Goal: Task Accomplishment & Management: Complete application form

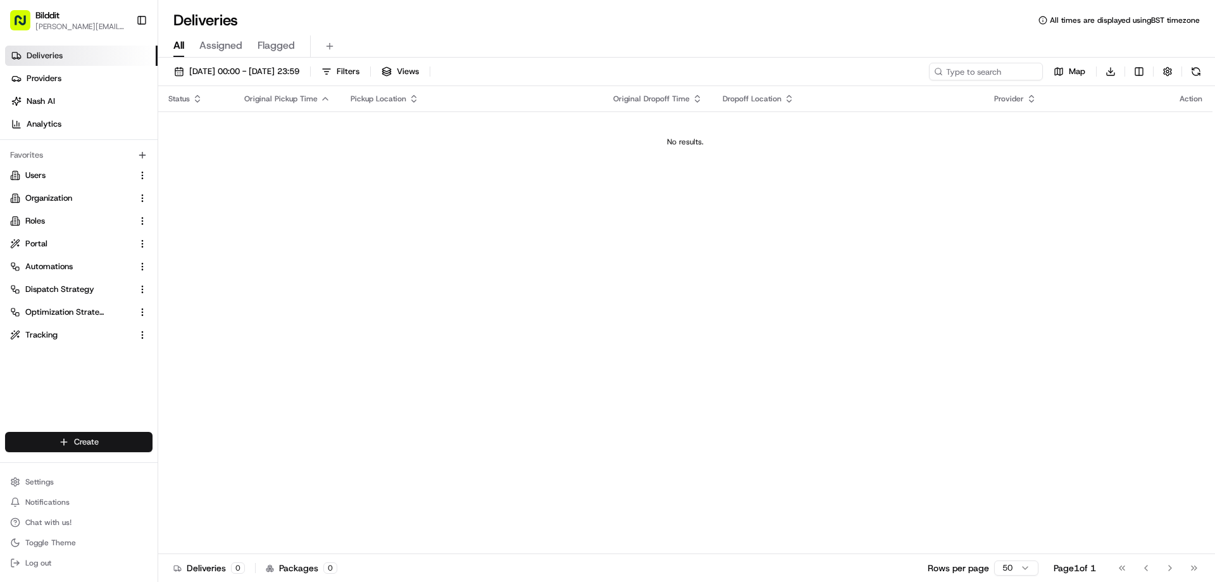
click at [78, 444] on html "Bilddit [PERSON_NAME][EMAIL_ADDRESS][DOMAIN_NAME] Toggle Sidebar Deliveries Pro…" at bounding box center [607, 291] width 1215 height 582
click at [204, 464] on link "Delivery" at bounding box center [228, 465] width 141 height 23
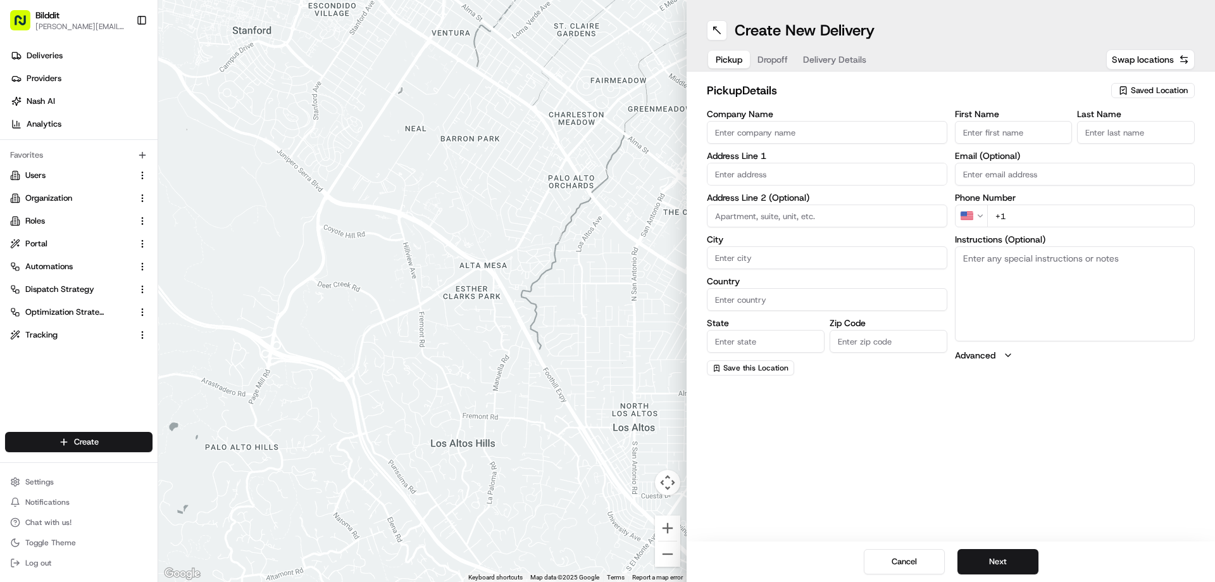
click at [1166, 94] on span "Saved Location" at bounding box center [1159, 90] width 57 height 11
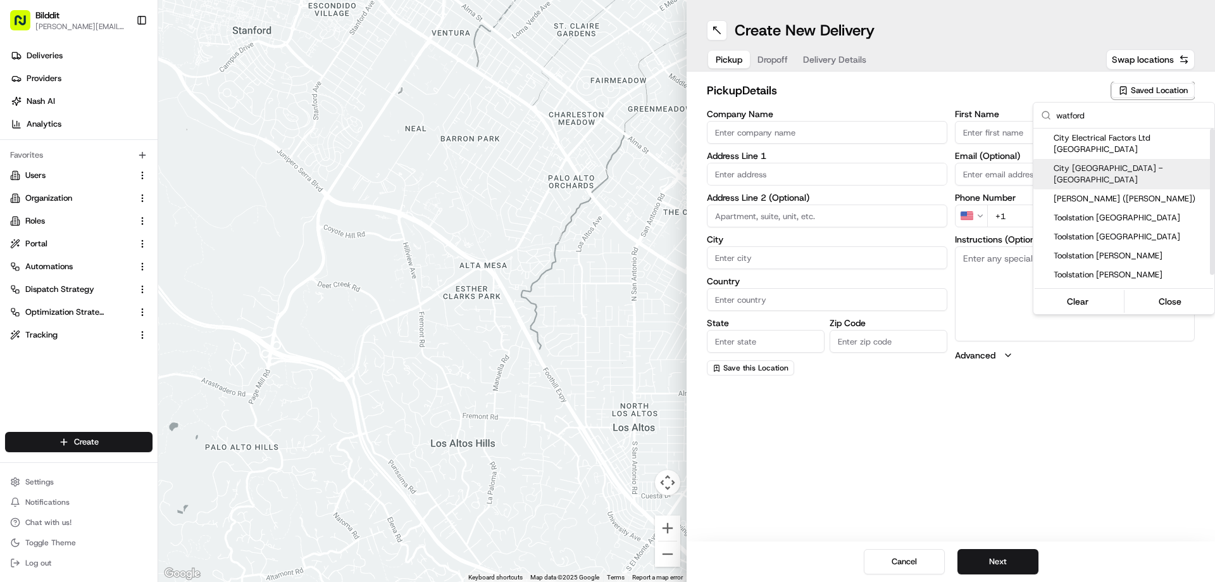
type input "watford"
click at [1126, 163] on span "City [GEOGRAPHIC_DATA] - [GEOGRAPHIC_DATA]" at bounding box center [1132, 174] width 156 height 23
type input "City [GEOGRAPHIC_DATA] - [GEOGRAPHIC_DATA]"
type input "[STREET_ADDRESS]"
type input "[GEOGRAPHIC_DATA]"
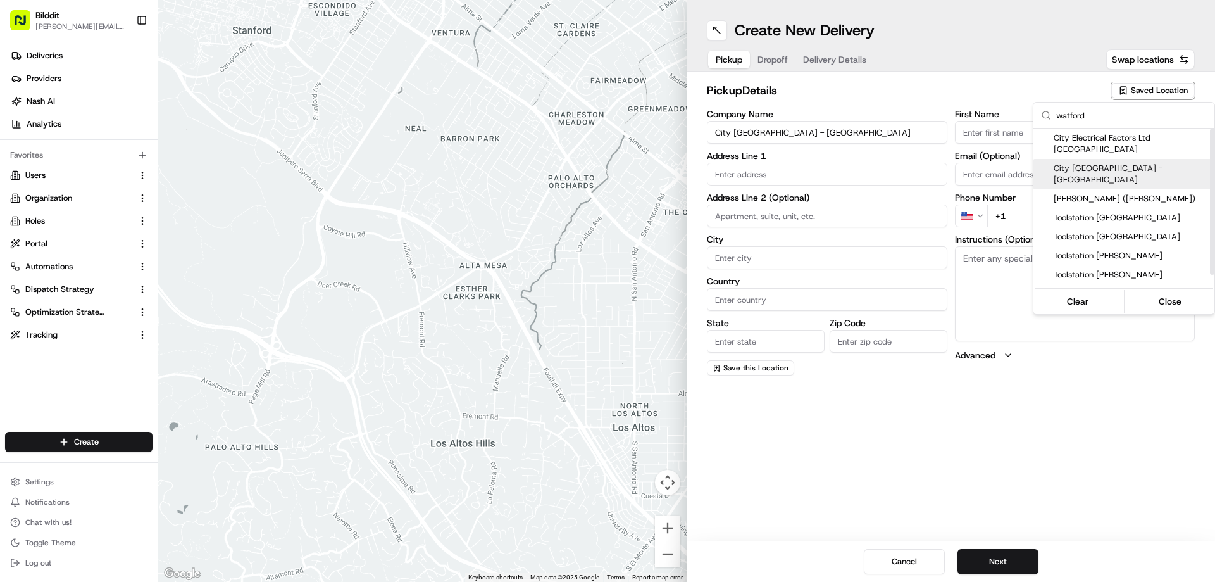
type input "GB"
type input "[GEOGRAPHIC_DATA]"
type input "WD24 4PP"
type input "[PERSON_NAME][EMAIL_ADDRESS][DOMAIN_NAME]"
type input "[PHONE_NUMBER]"
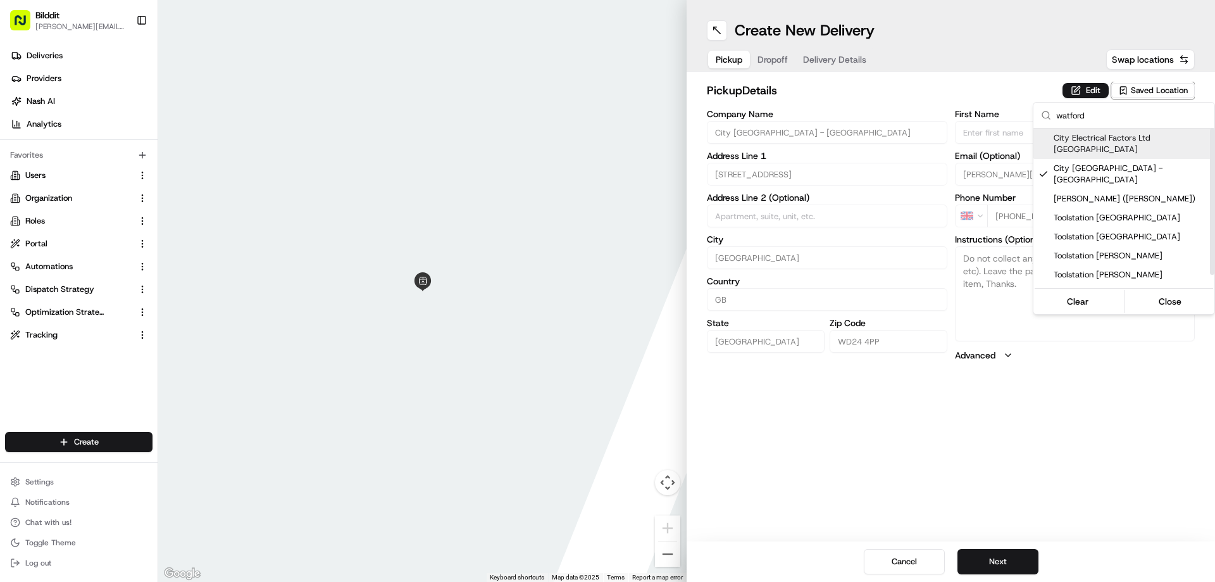
click at [1047, 83] on html "Bilddit [PERSON_NAME][EMAIL_ADDRESS][DOMAIN_NAME] Toggle Sidebar Deliveries Pro…" at bounding box center [607, 291] width 1215 height 582
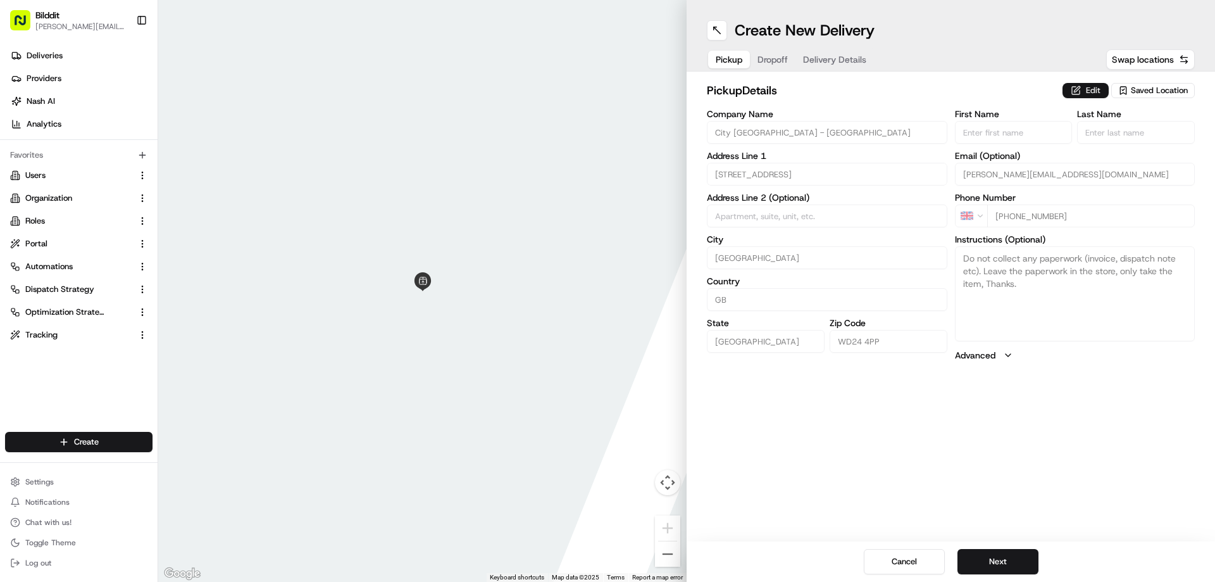
click at [1088, 88] on button "Edit" at bounding box center [1086, 90] width 46 height 15
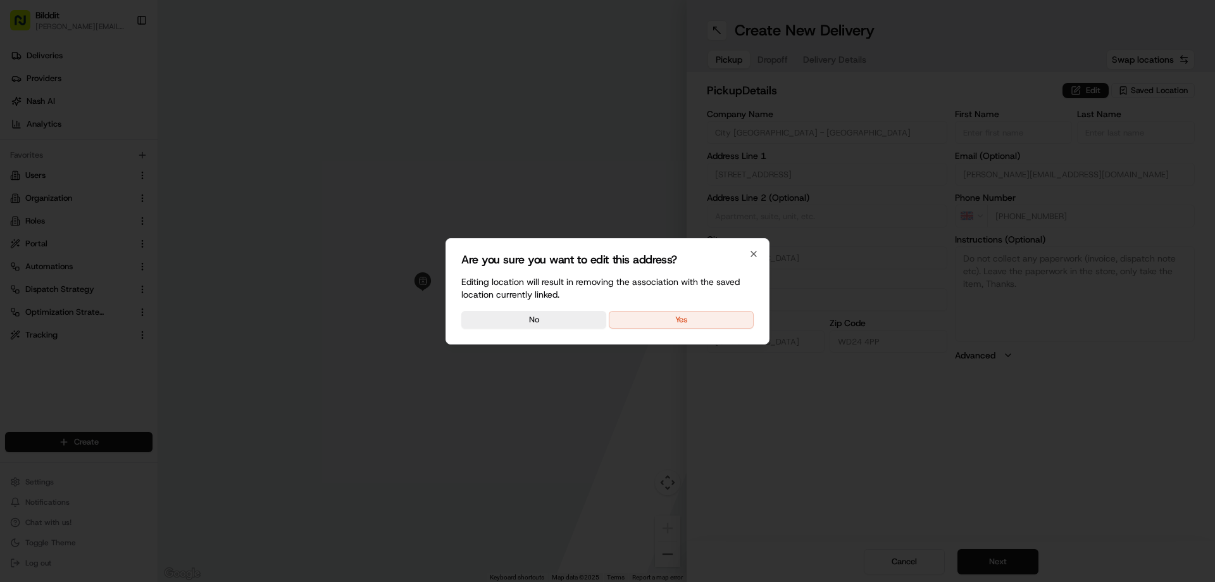
click at [713, 320] on button "Yes" at bounding box center [681, 320] width 145 height 18
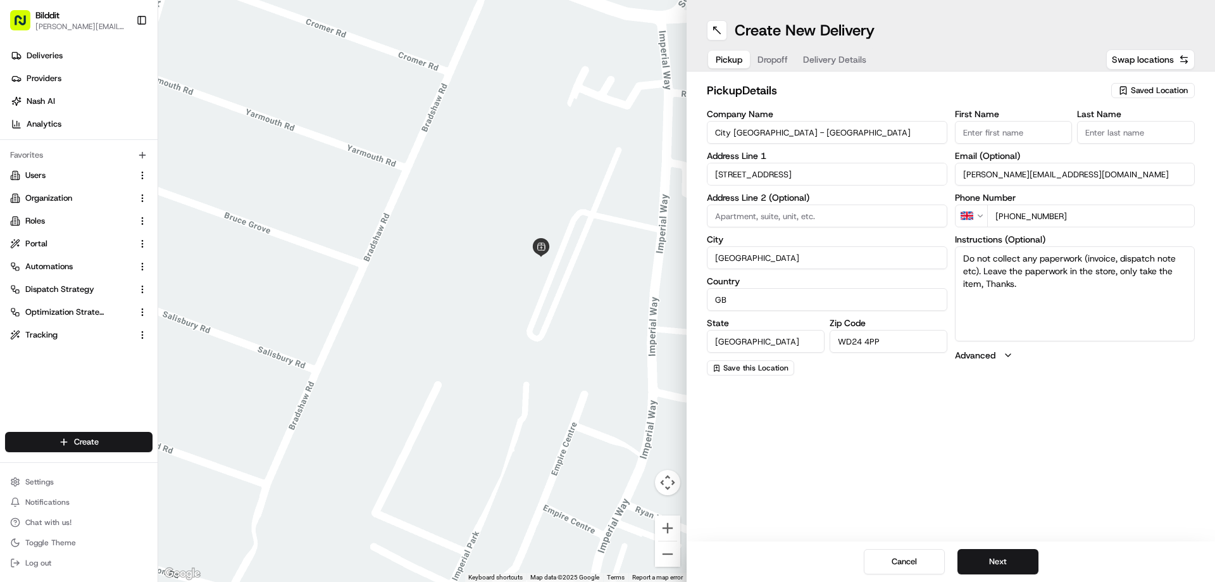
drag, startPoint x: 1032, startPoint y: 283, endPoint x: 934, endPoint y: 261, distance: 101.0
click at [934, 261] on div "Company Name City Plumbing - [GEOGRAPHIC_DATA] Address Line [GEOGRAPHIC_DATA][S…" at bounding box center [951, 242] width 488 height 266
type textarea "Collect order E17740 for bilddit"
click at [780, 59] on span "Dropoff" at bounding box center [773, 59] width 30 height 13
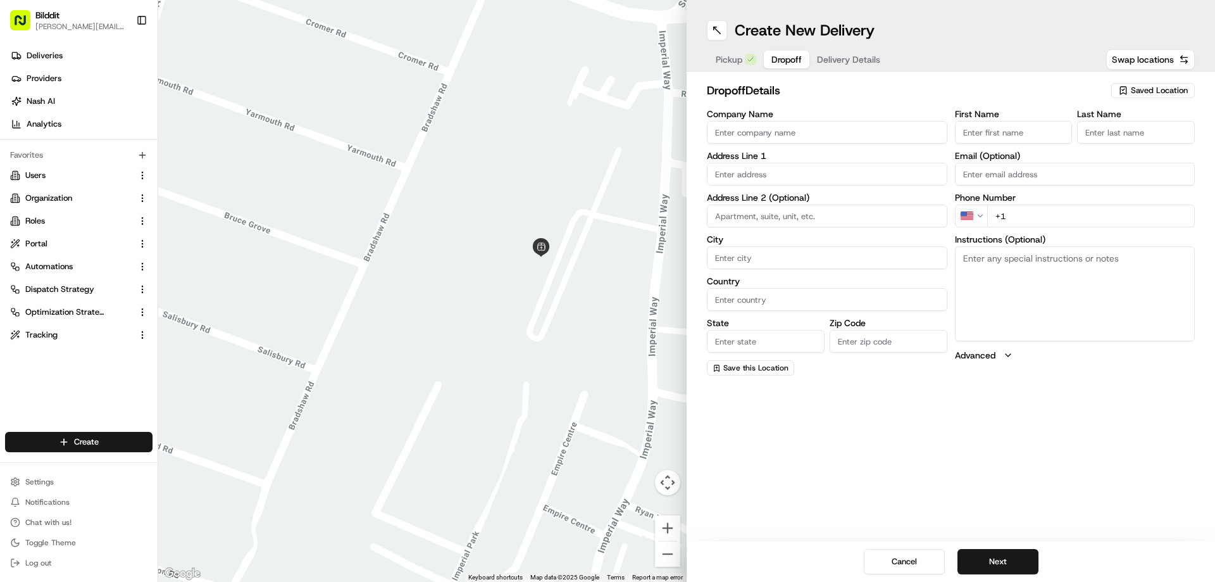
click at [1039, 135] on input "First Name" at bounding box center [1014, 132] width 118 height 23
type input "[PERSON_NAME]"
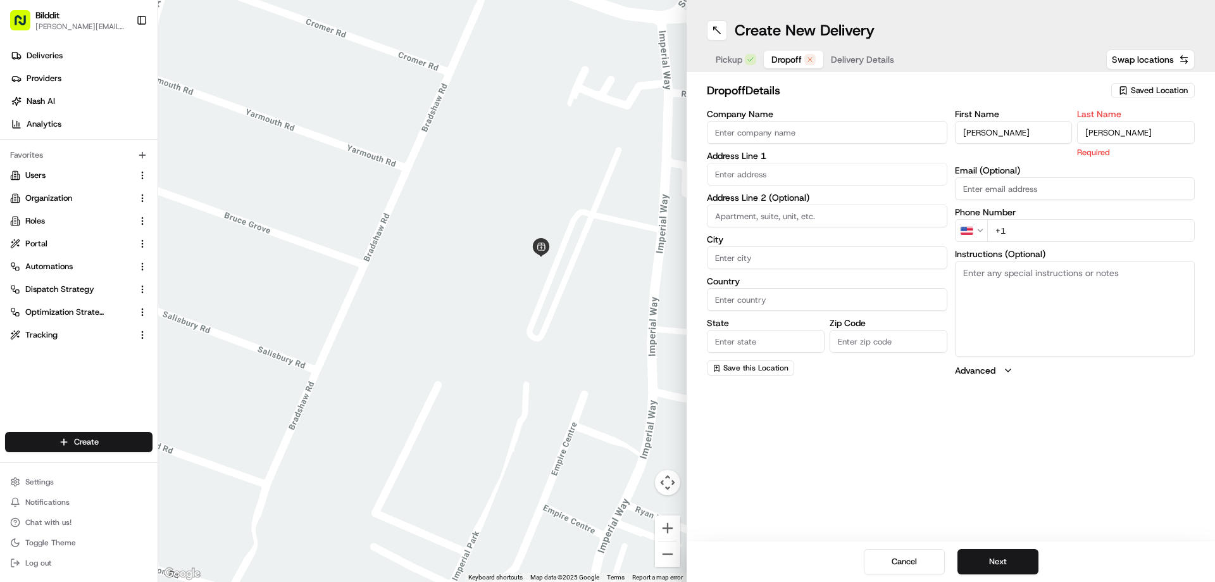
type input "[PERSON_NAME]"
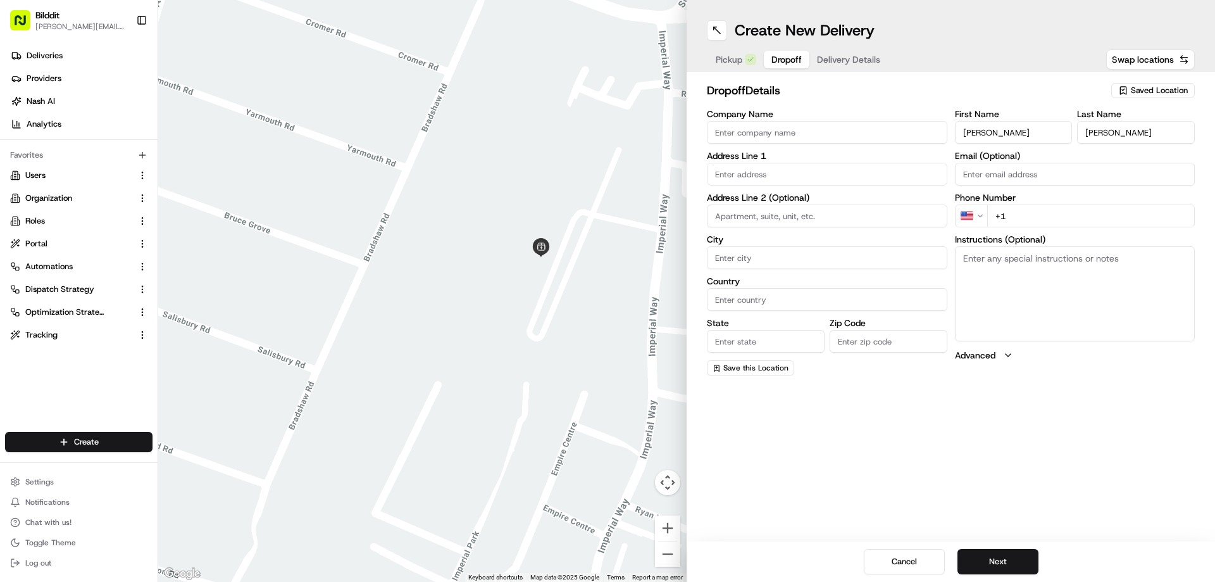
click at [965, 210] on html "Bilddit [PERSON_NAME][EMAIL_ADDRESS][DOMAIN_NAME] Toggle Sidebar Deliveries Pro…" at bounding box center [607, 291] width 1215 height 582
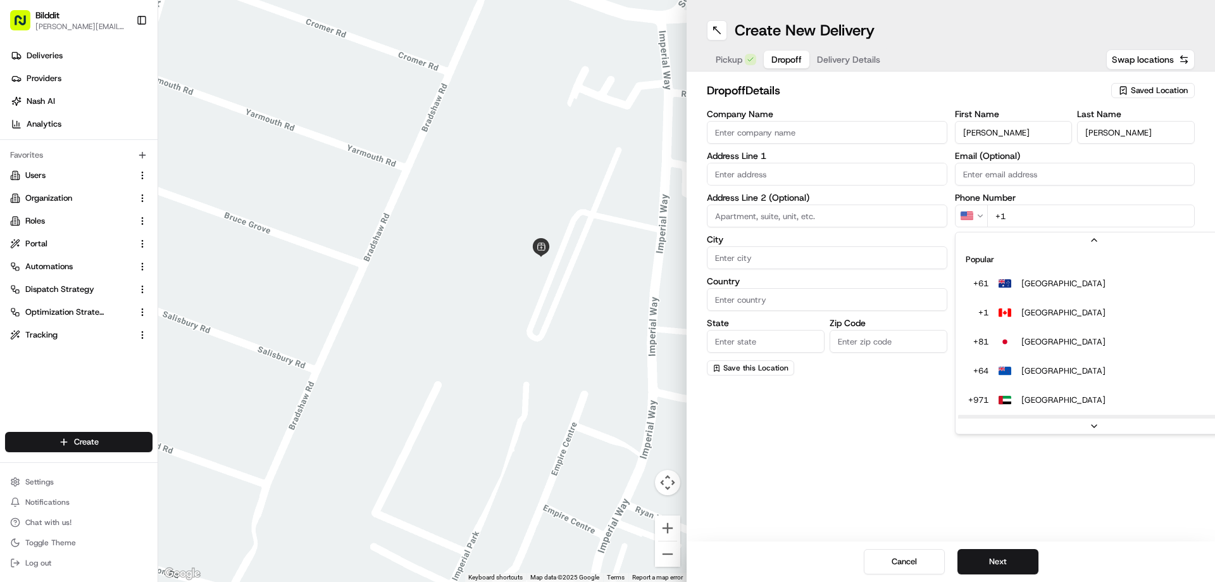
scroll to position [54, 0]
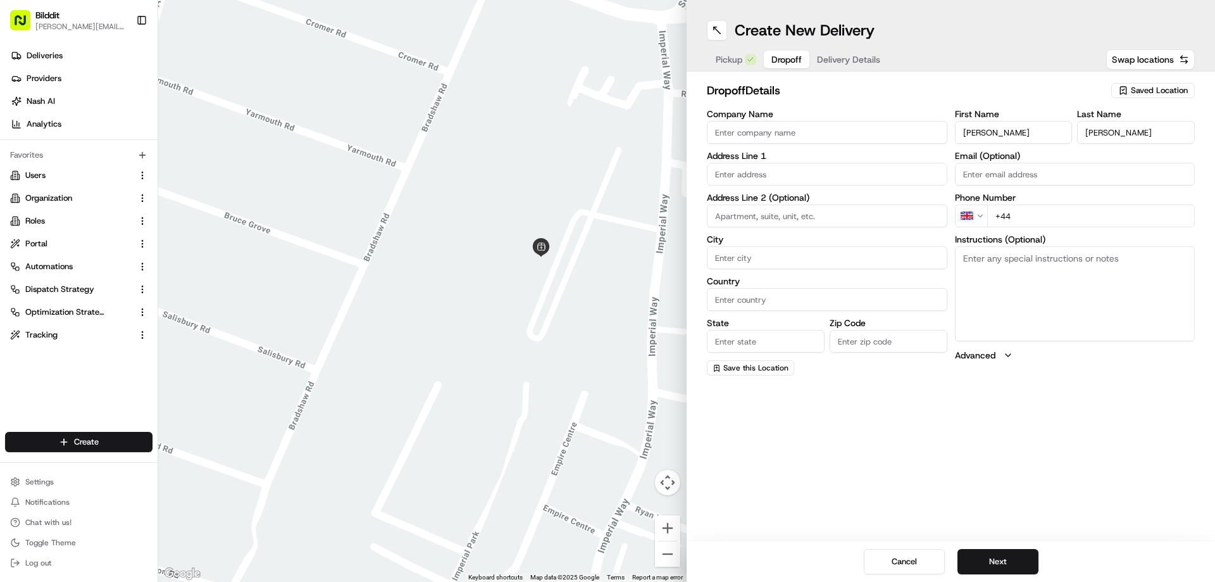
click at [1052, 220] on input "+44" at bounding box center [1091, 215] width 208 height 23
paste input "7510 064819"
type input "[PHONE_NUMBER]"
click at [1066, 393] on div "Create New Delivery Pickup Dropoff Delivery Details Swap locations dropoff Deta…" at bounding box center [951, 291] width 528 height 582
click at [873, 173] on input "text" at bounding box center [827, 174] width 240 height 23
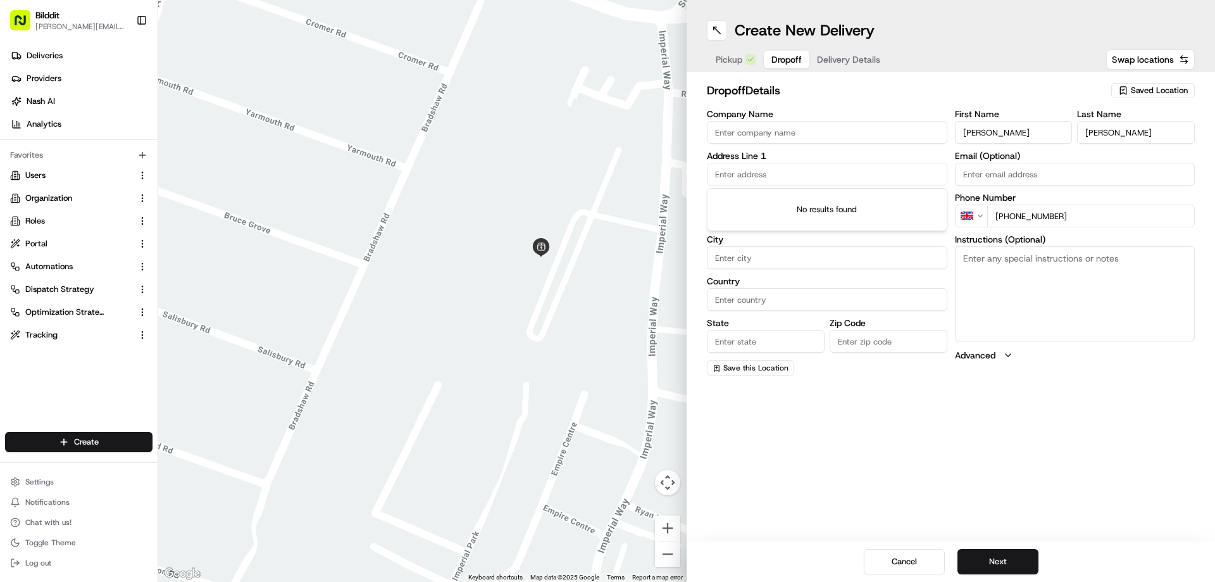
paste input "[STREET_ADDRESS][PERSON_NAME]"
click at [833, 199] on div "[STREET_ADDRESS][PERSON_NAME]" at bounding box center [827, 200] width 234 height 19
type input "[STREET_ADDRESS][PERSON_NAME]"
type input "[PERSON_NAME]"
type input "[GEOGRAPHIC_DATA]"
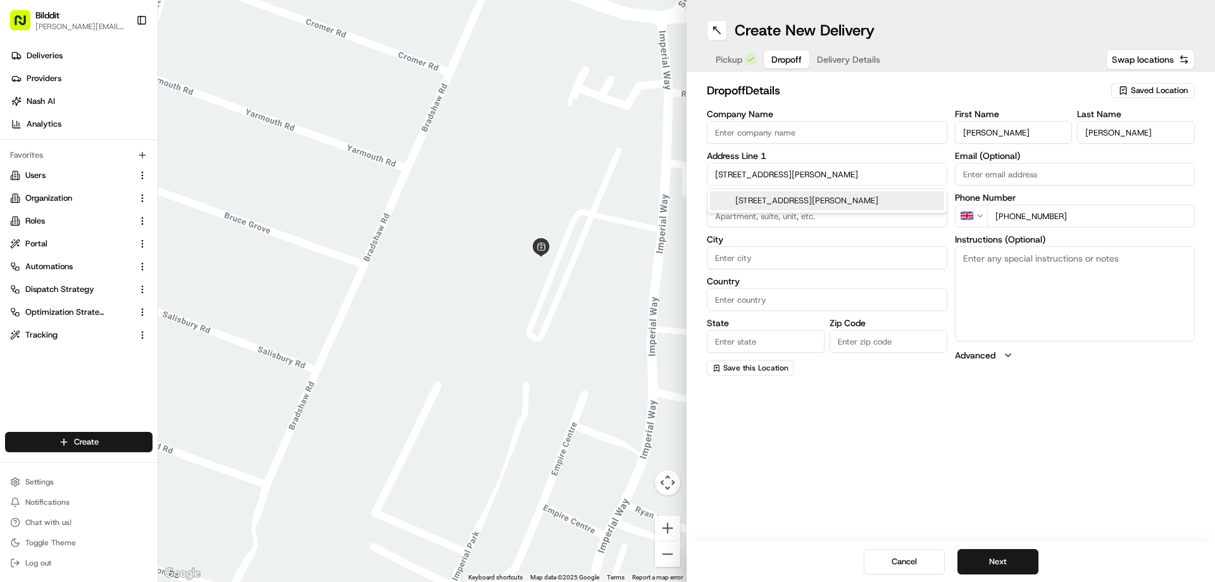
type input "[GEOGRAPHIC_DATA]"
type input "WD23 3BB"
type input "[STREET_ADDRESS]"
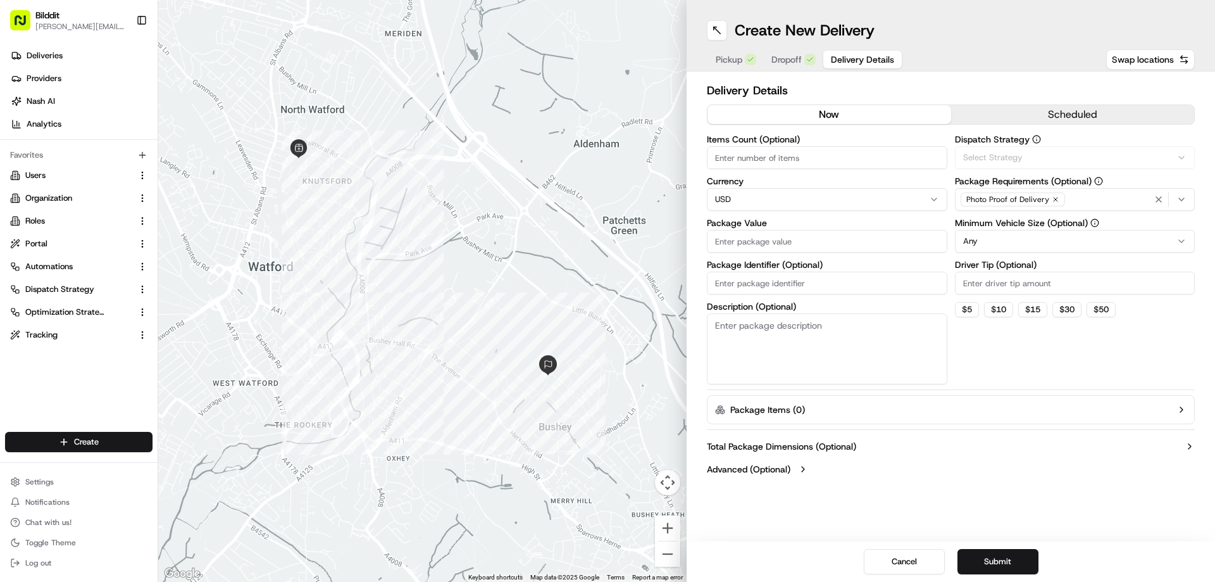
click at [865, 54] on span "Delivery Details" at bounding box center [862, 59] width 63 height 13
click at [786, 163] on input "Items Count (Optional)" at bounding box center [827, 157] width 240 height 23
type input "1"
click at [759, 206] on html "Bilddit [PERSON_NAME][EMAIL_ADDRESS][DOMAIN_NAME] Toggle Sidebar Deliveries Pro…" at bounding box center [607, 291] width 1215 height 582
click at [761, 239] on input "Package Value" at bounding box center [827, 241] width 240 height 23
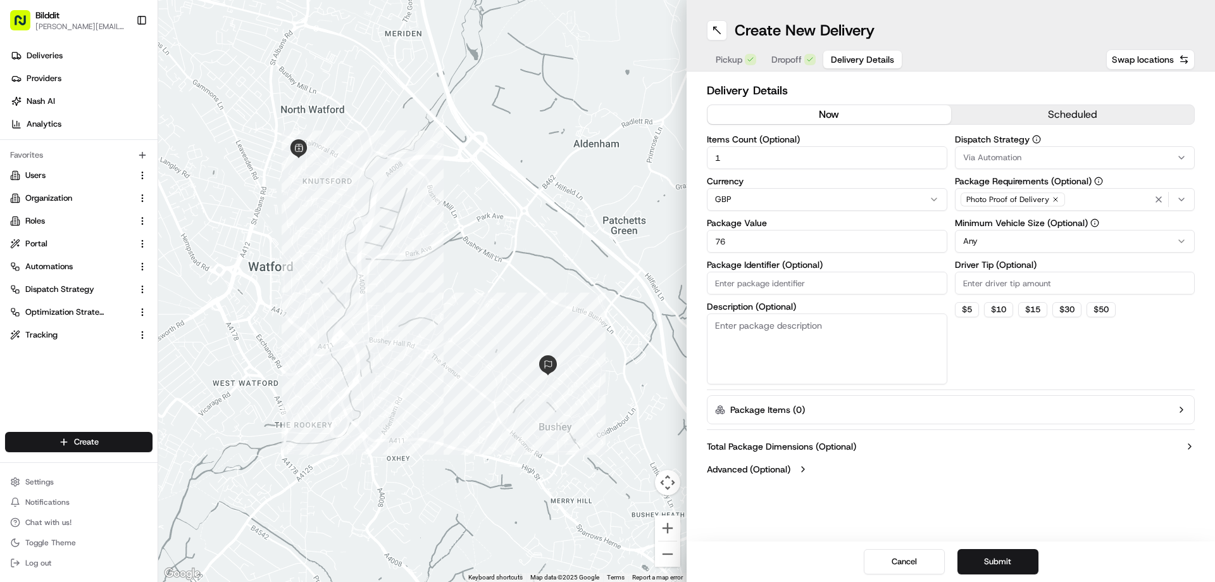
type input "76"
click at [799, 287] on input "Package Identifier (Optional)" at bounding box center [827, 283] width 240 height 23
type input "E17740"
click at [788, 472] on label "Advanced (Optional)" at bounding box center [749, 469] width 84 height 13
drag, startPoint x: 769, startPoint y: 507, endPoint x: 818, endPoint y: 503, distance: 49.6
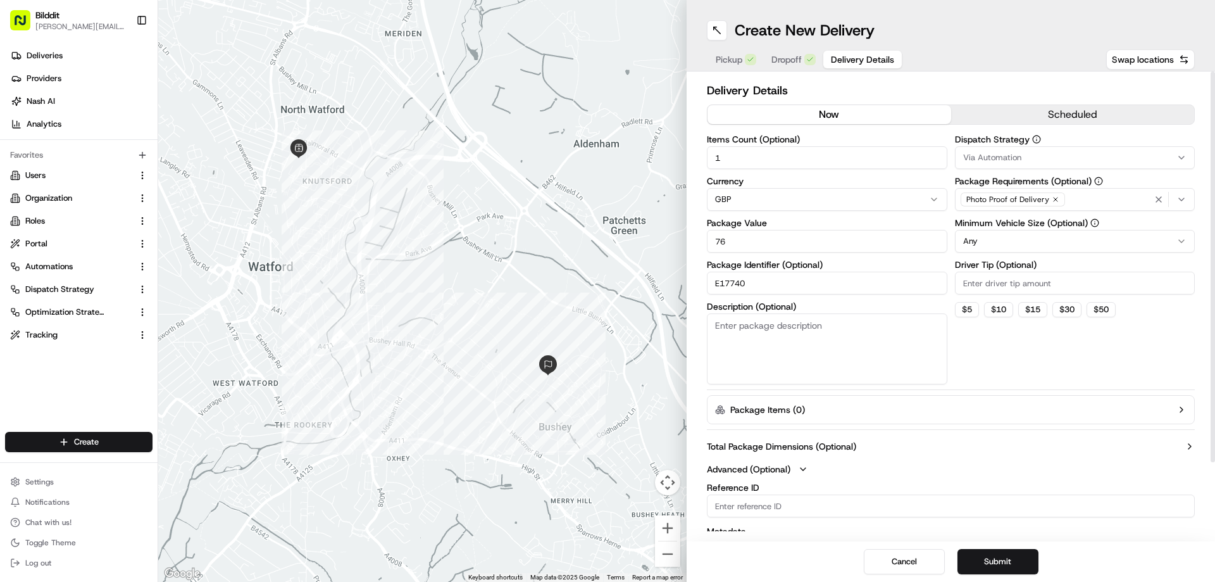
click at [769, 507] on input "Reference ID" at bounding box center [951, 505] width 488 height 23
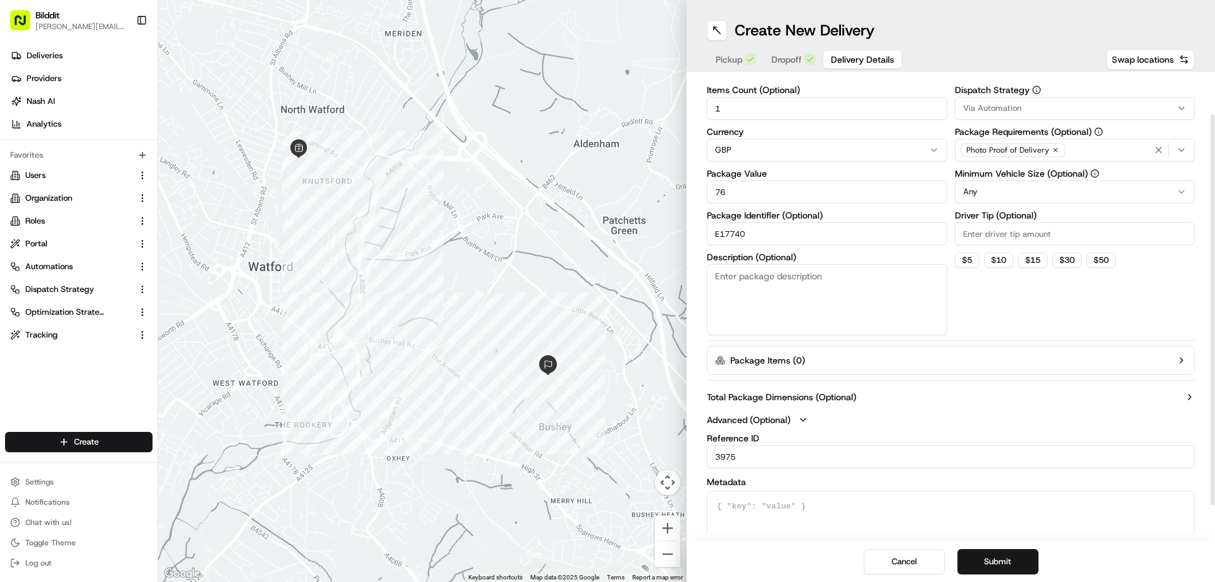
scroll to position [91, 0]
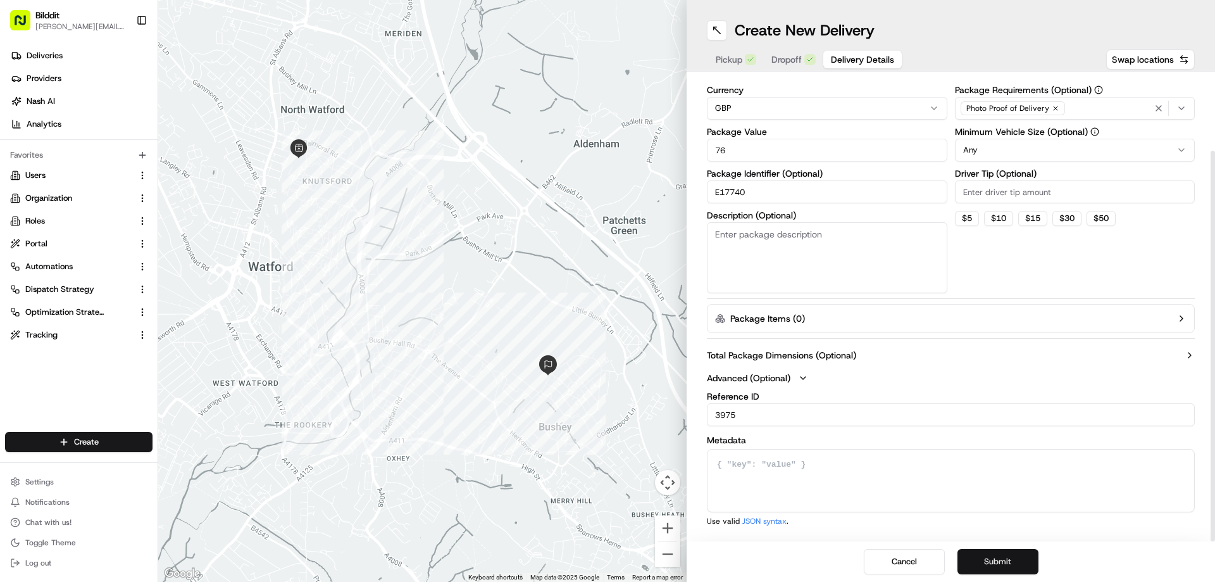
type input "3975"
click at [1004, 562] on button "Submit" at bounding box center [998, 561] width 81 height 25
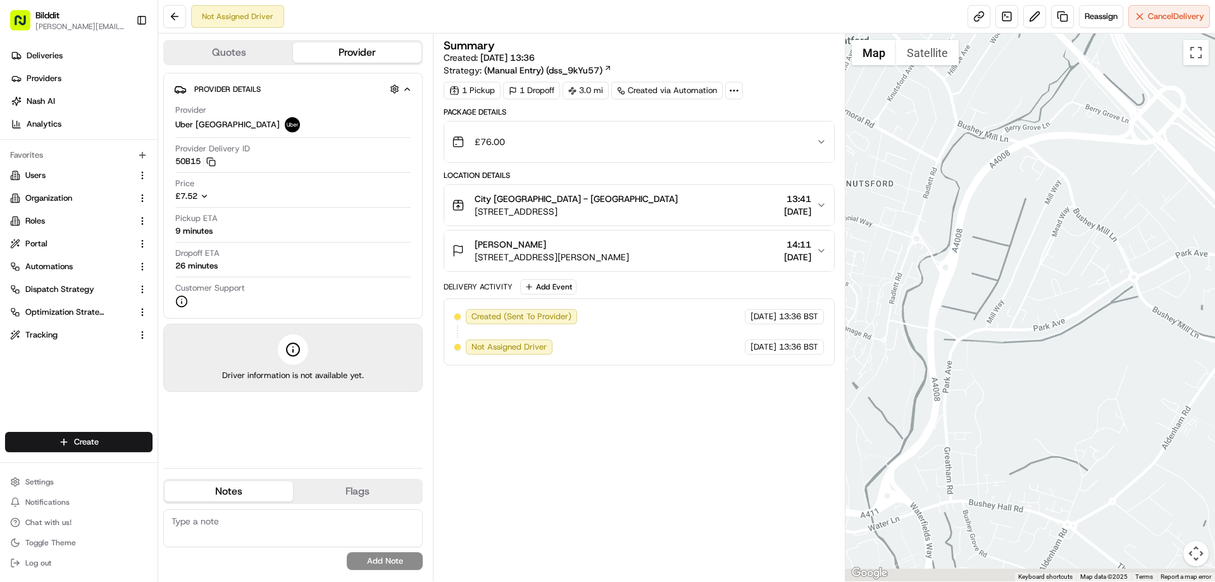
drag, startPoint x: 1128, startPoint y: 425, endPoint x: 982, endPoint y: 365, distance: 158.9
click at [892, 278] on div at bounding box center [1031, 307] width 370 height 547
drag, startPoint x: 1054, startPoint y: 412, endPoint x: 939, endPoint y: 231, distance: 214.2
click at [939, 231] on div at bounding box center [1031, 307] width 370 height 547
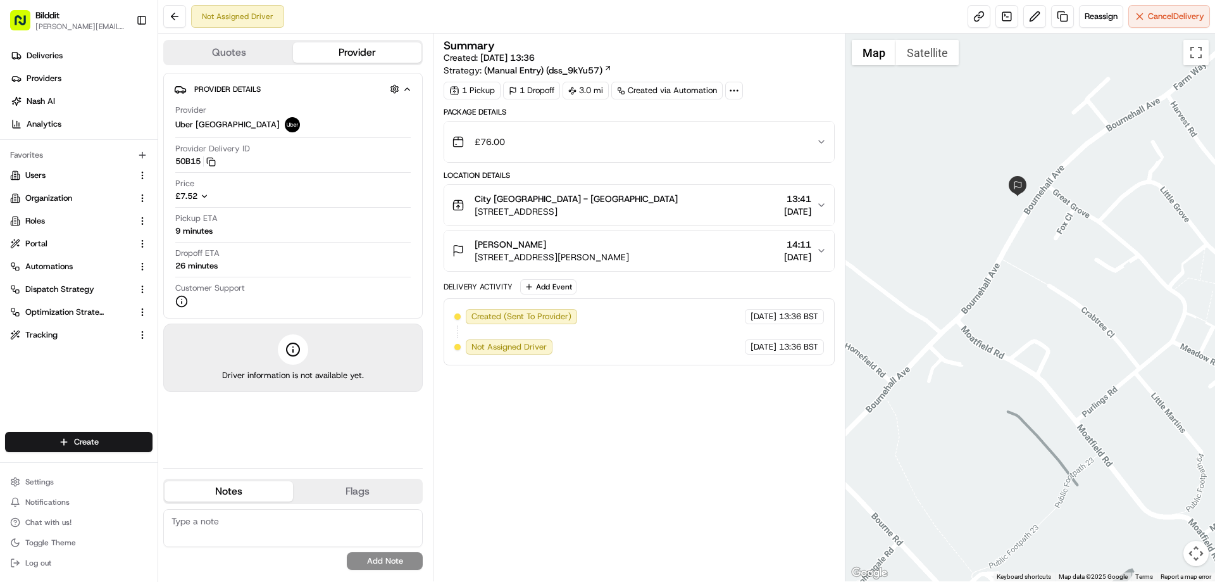
drag, startPoint x: 1139, startPoint y: 292, endPoint x: 971, endPoint y: 246, distance: 174.0
click at [971, 246] on div at bounding box center [1031, 307] width 370 height 547
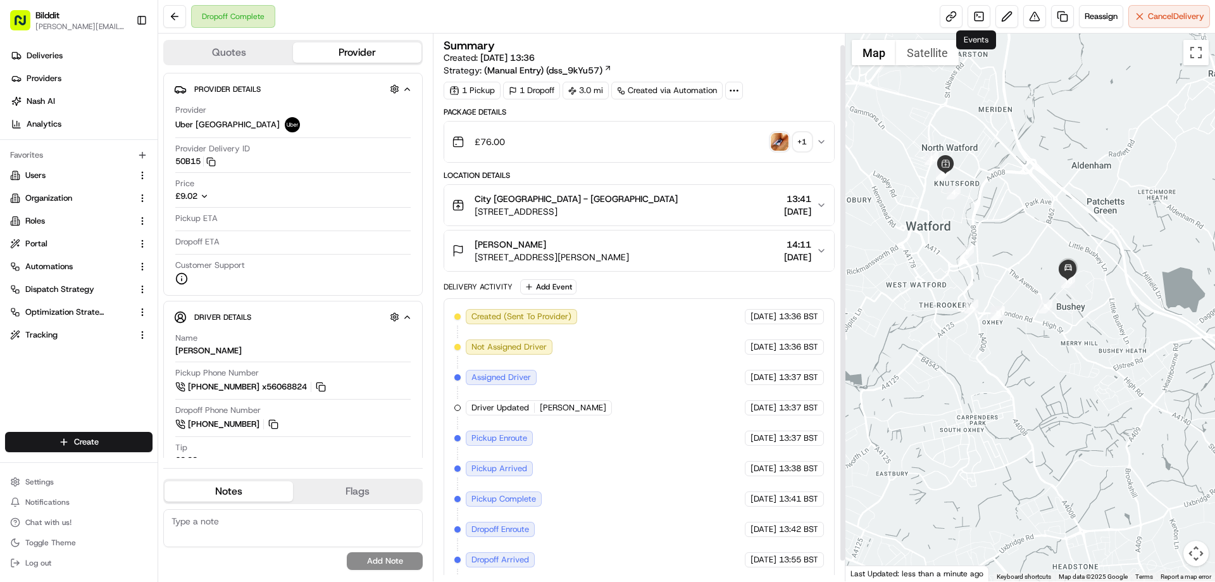
scroll to position [34, 0]
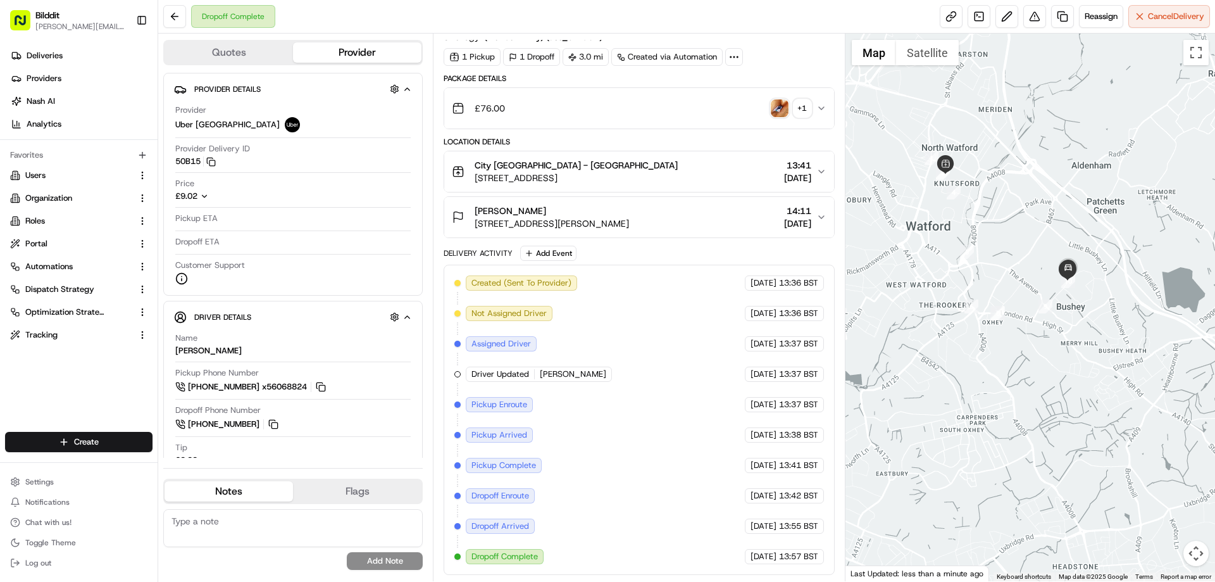
click at [787, 109] on img "button" at bounding box center [780, 108] width 18 height 18
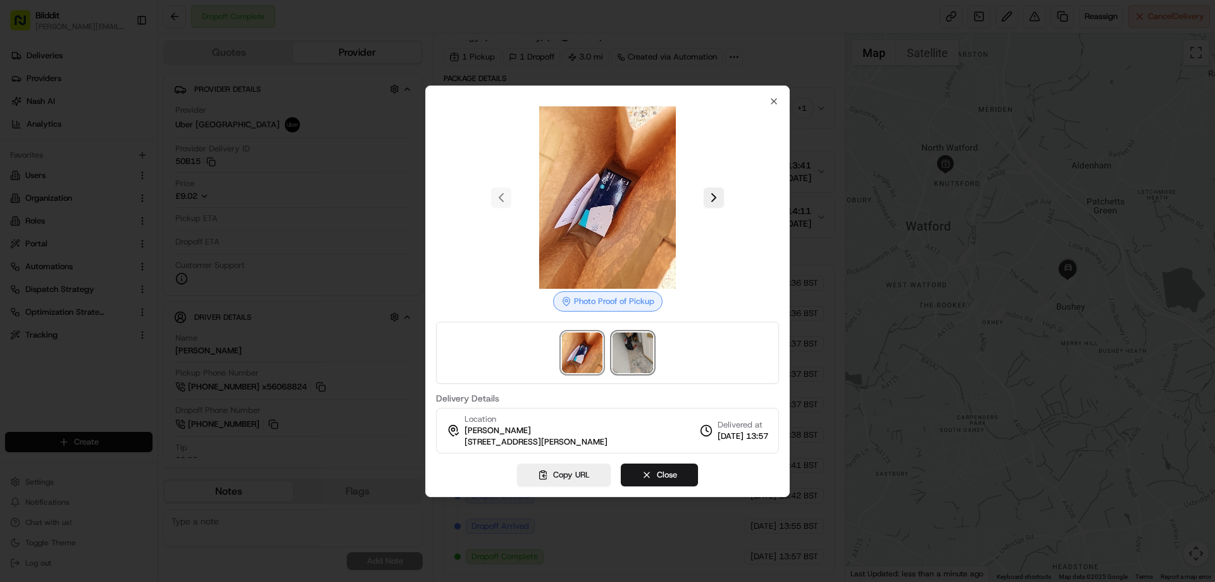
click at [646, 349] on img at bounding box center [633, 352] width 41 height 41
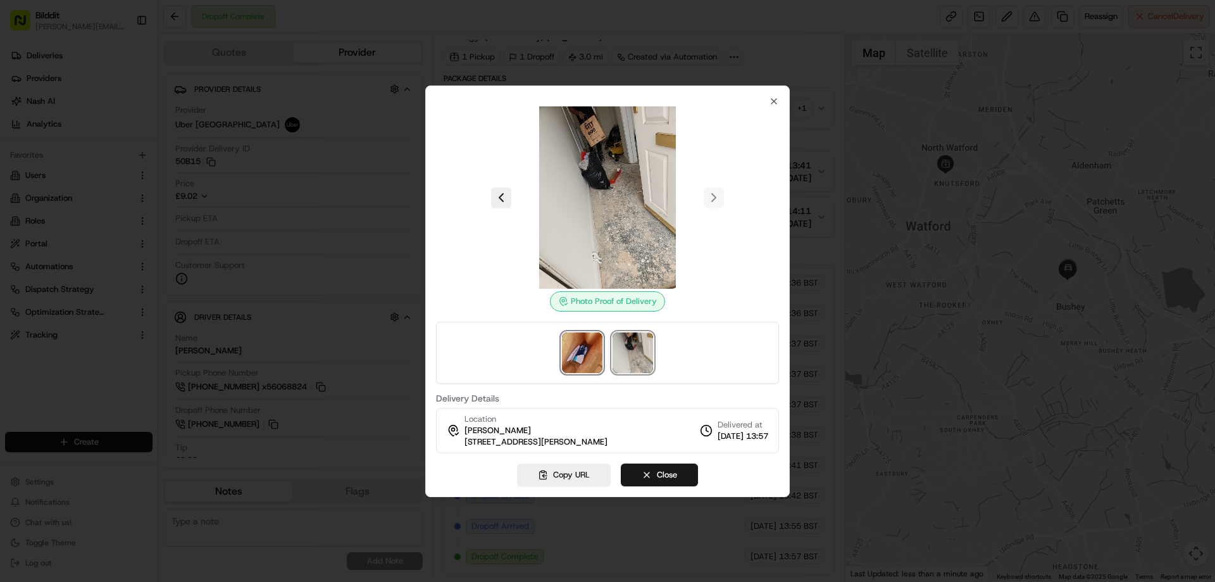
click at [597, 356] on img at bounding box center [582, 352] width 41 height 41
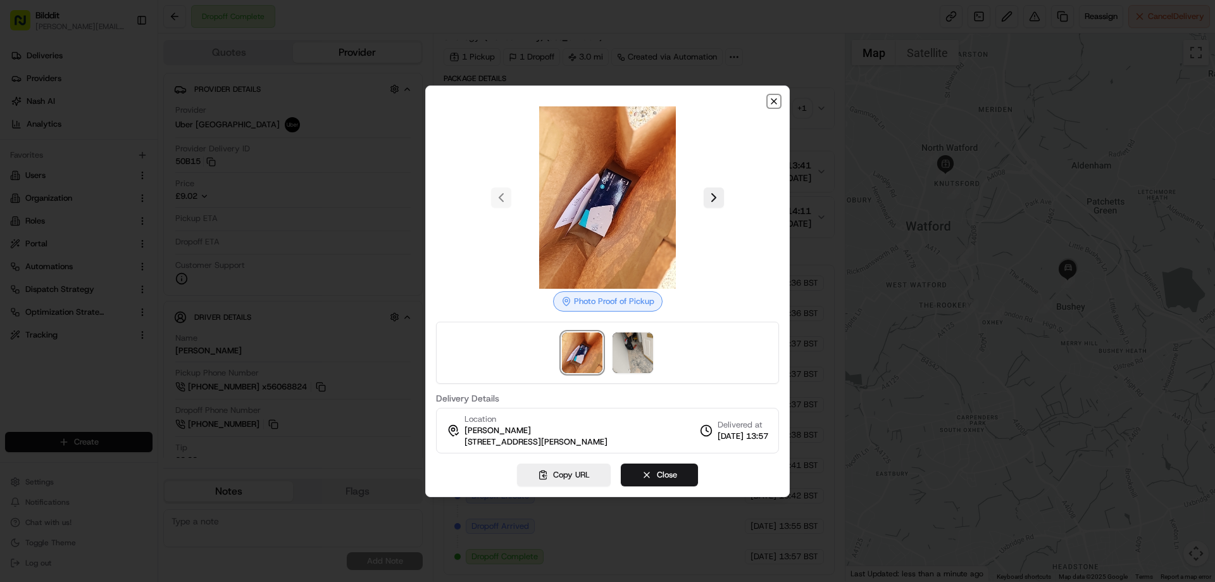
click at [772, 99] on icon "button" at bounding box center [773, 101] width 5 height 5
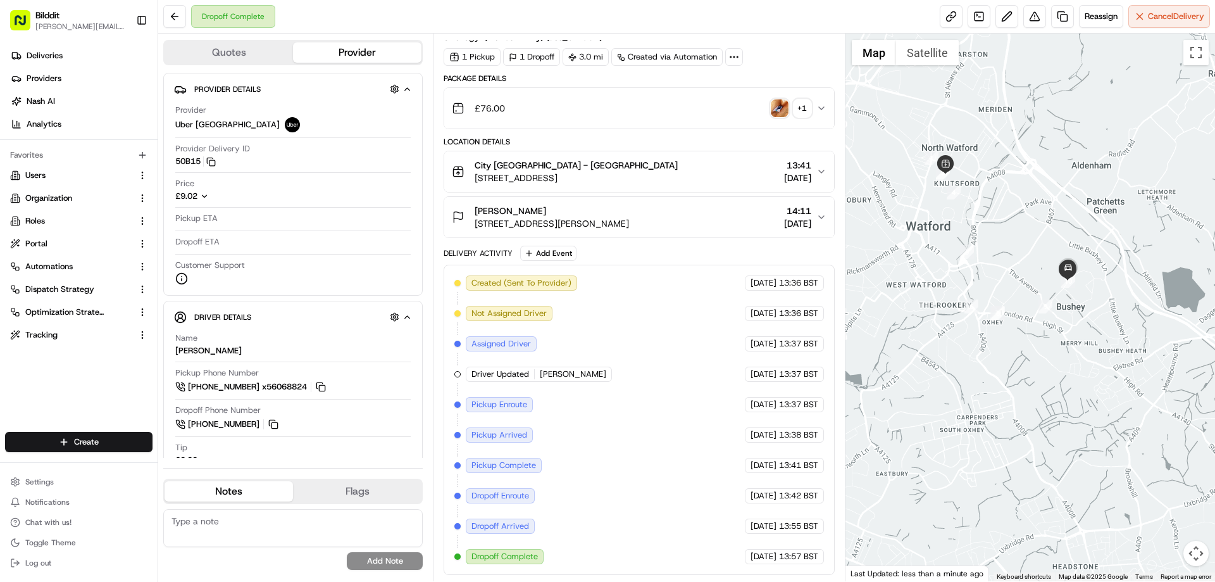
scroll to position [0, 0]
